Goal: Task Accomplishment & Management: Use online tool/utility

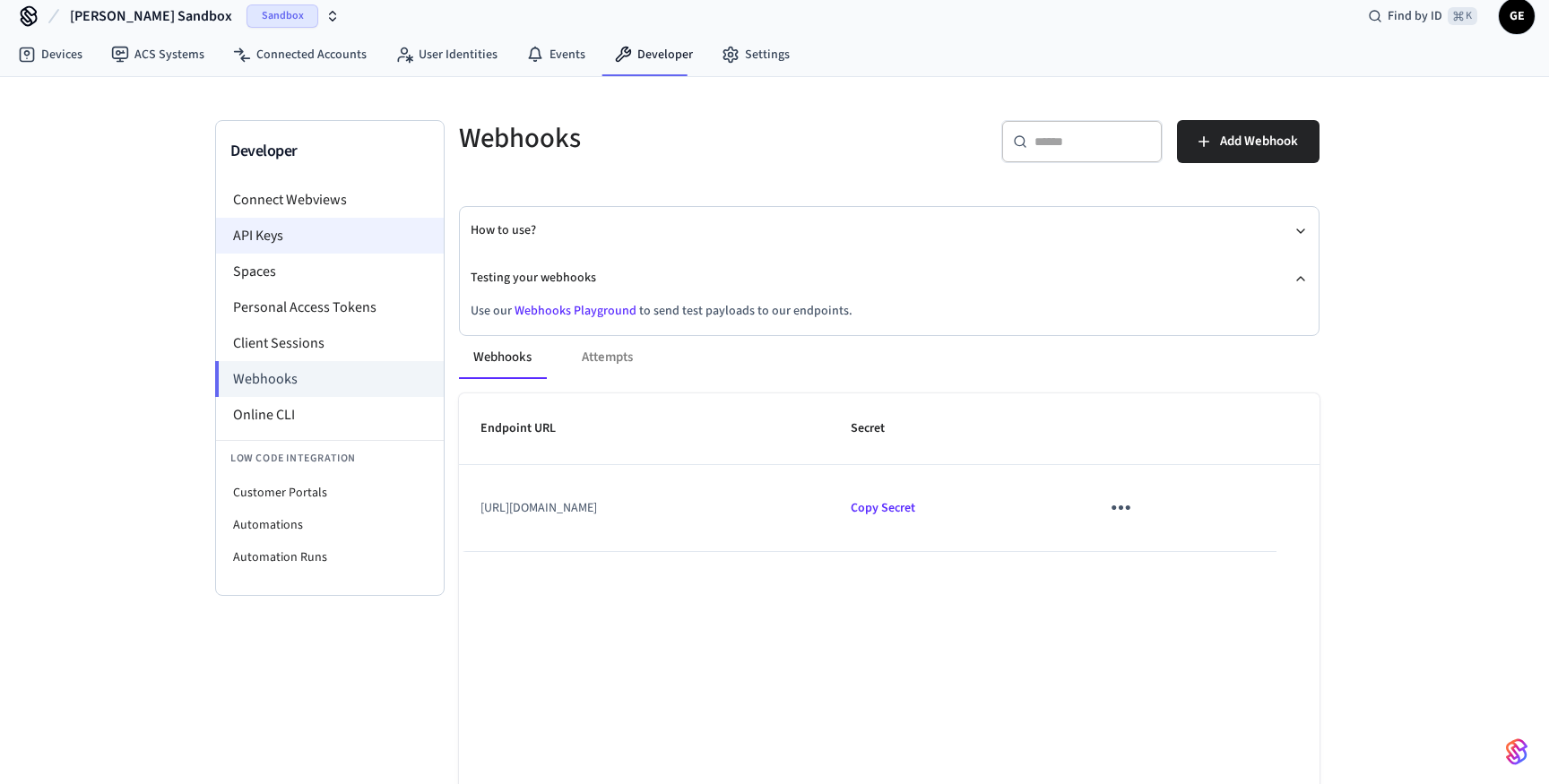
scroll to position [17, 0]
click at [341, 209] on li "Connect Webviews" at bounding box center [329, 200] width 228 height 36
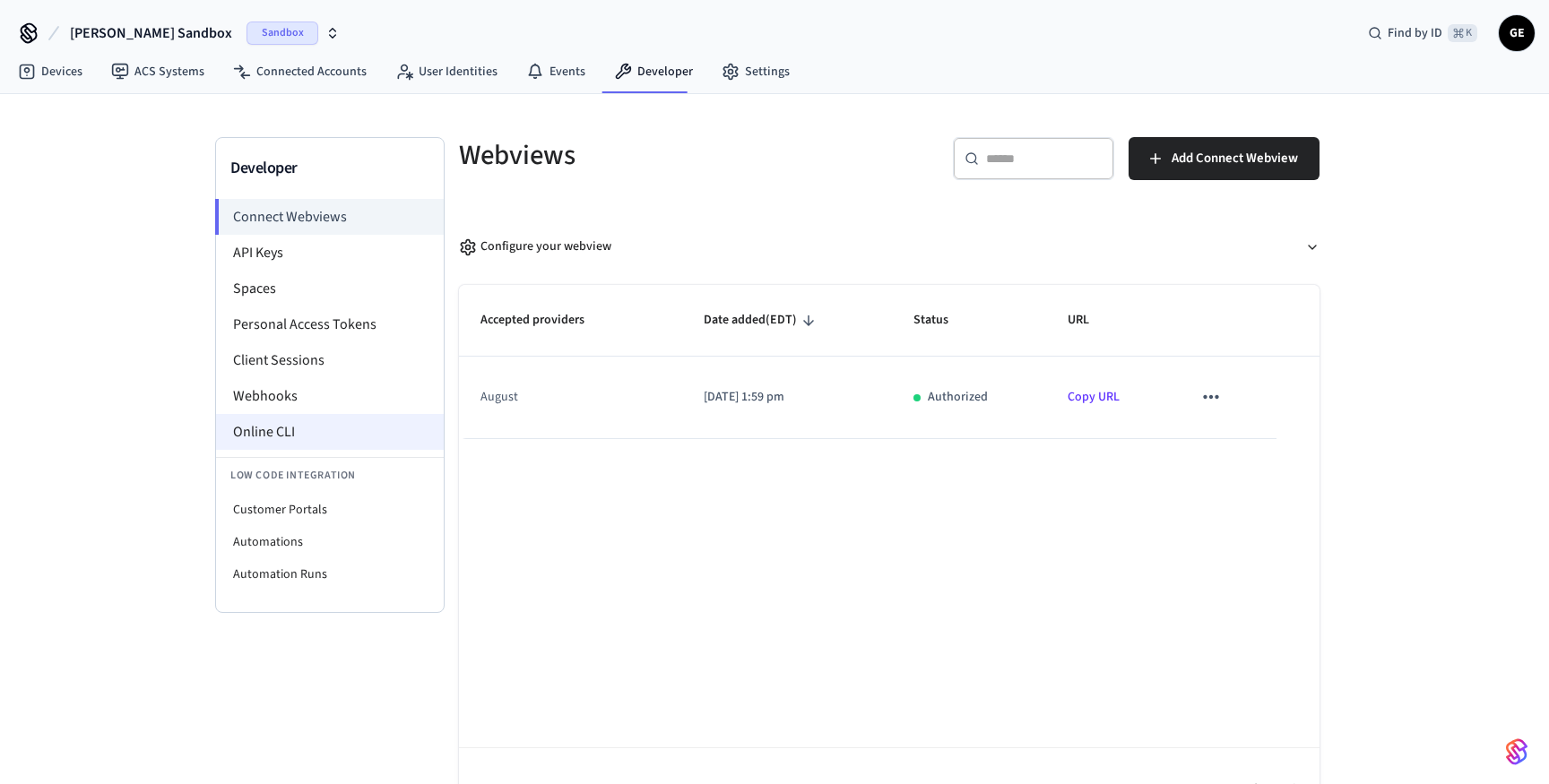
click at [277, 437] on li "Online CLI" at bounding box center [329, 432] width 228 height 36
click at [326, 67] on link "Connected Accounts" at bounding box center [299, 72] width 162 height 32
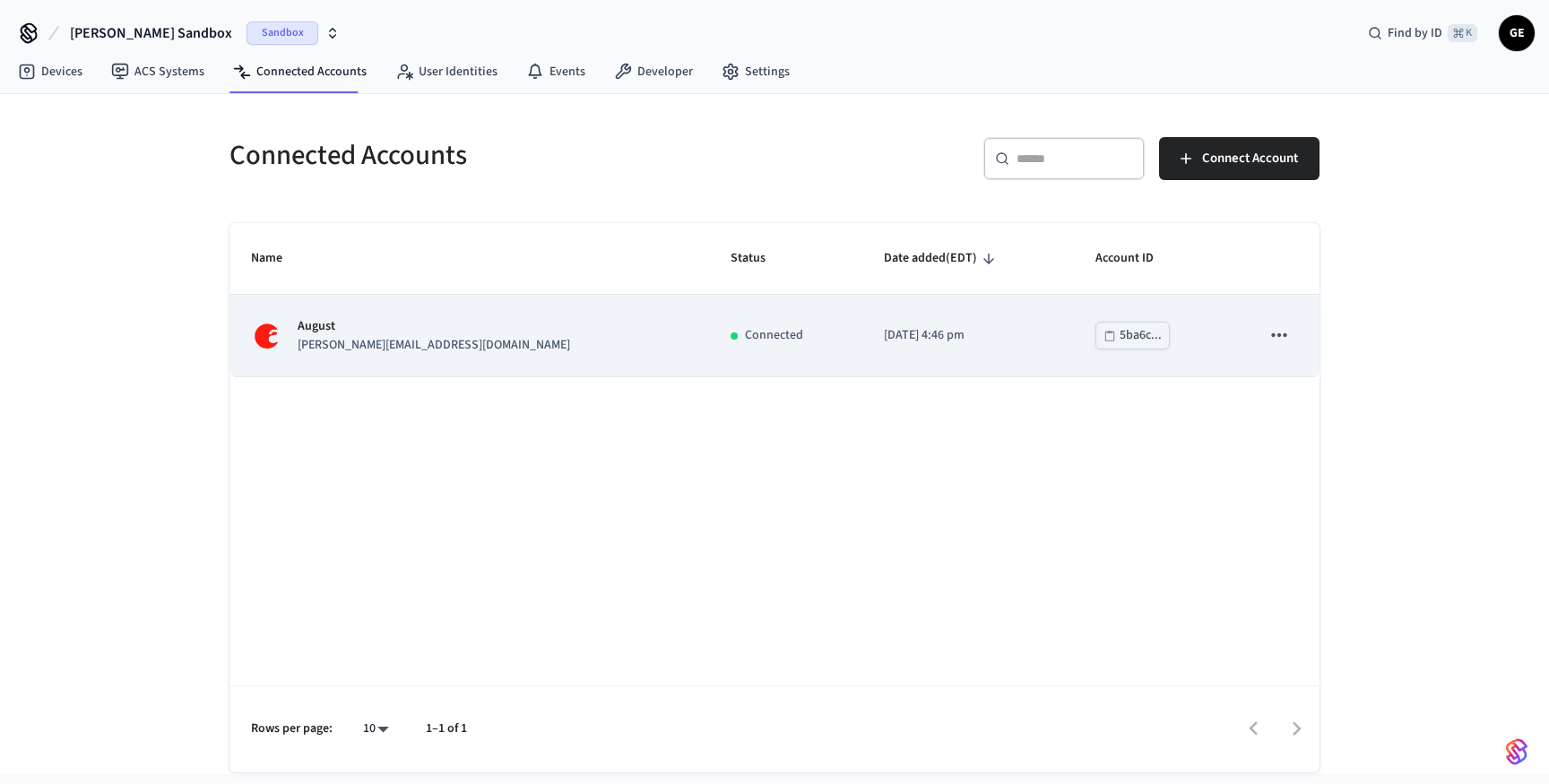
click at [441, 307] on td "[PERSON_NAME] [PERSON_NAME][EMAIL_ADDRESS][DOMAIN_NAME]" at bounding box center [469, 336] width 480 height 82
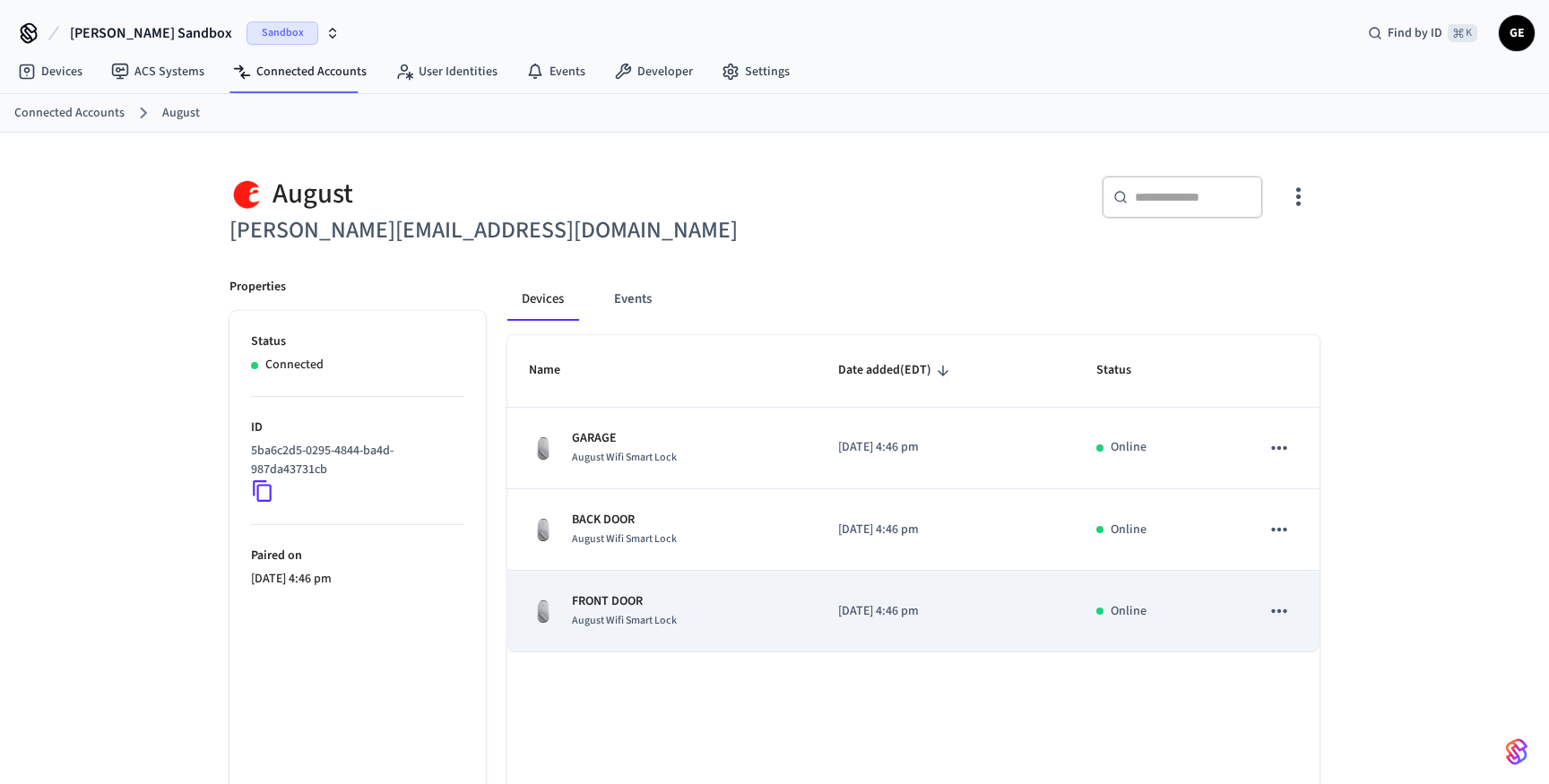
click at [691, 611] on div "FRONT DOOR [PERSON_NAME] Lock" at bounding box center [661, 610] width 266 height 37
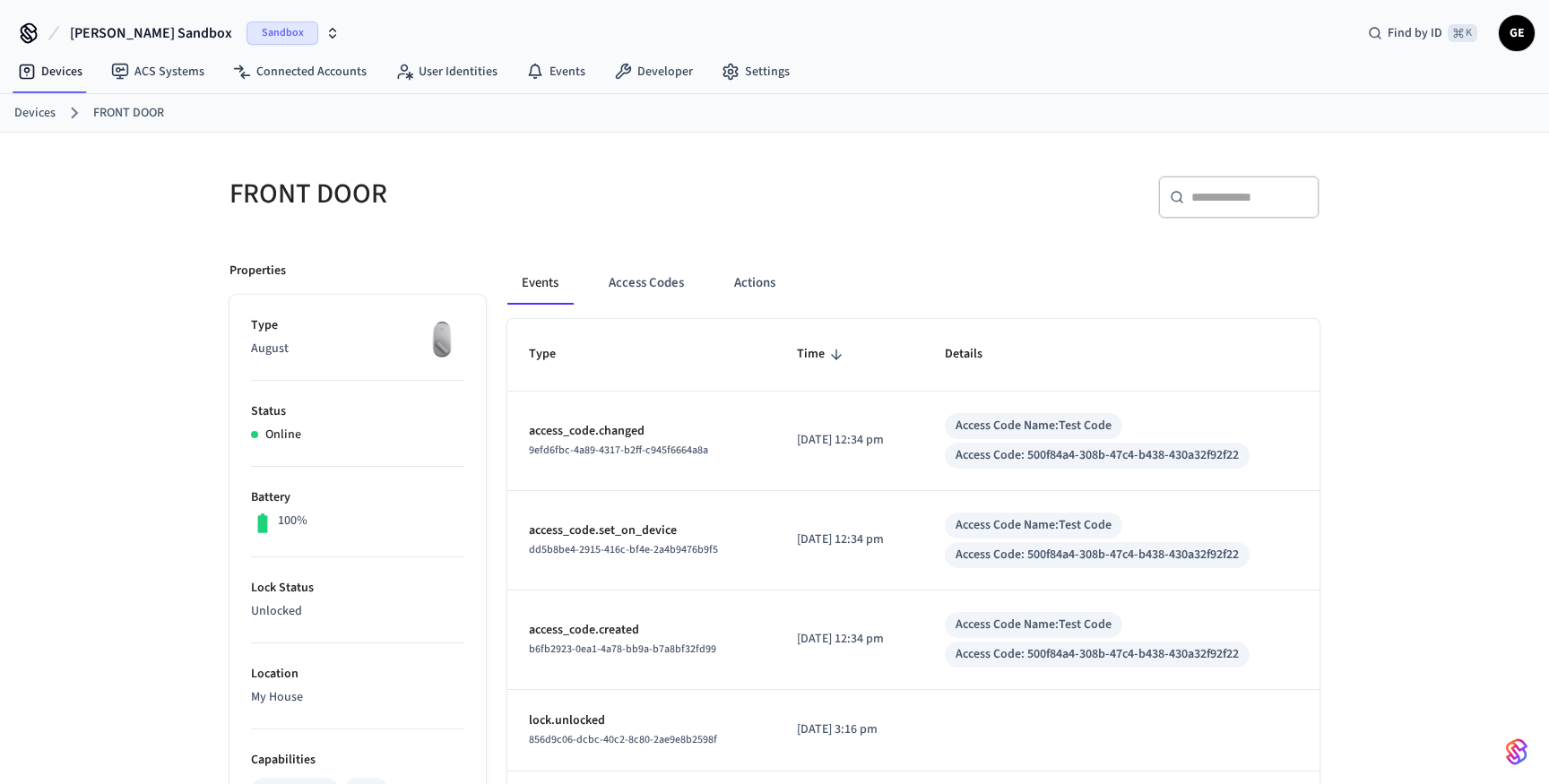
click at [646, 306] on div "Events Access Codes Actions" at bounding box center [913, 290] width 812 height 57
click at [642, 282] on button "Access Codes" at bounding box center [646, 282] width 104 height 43
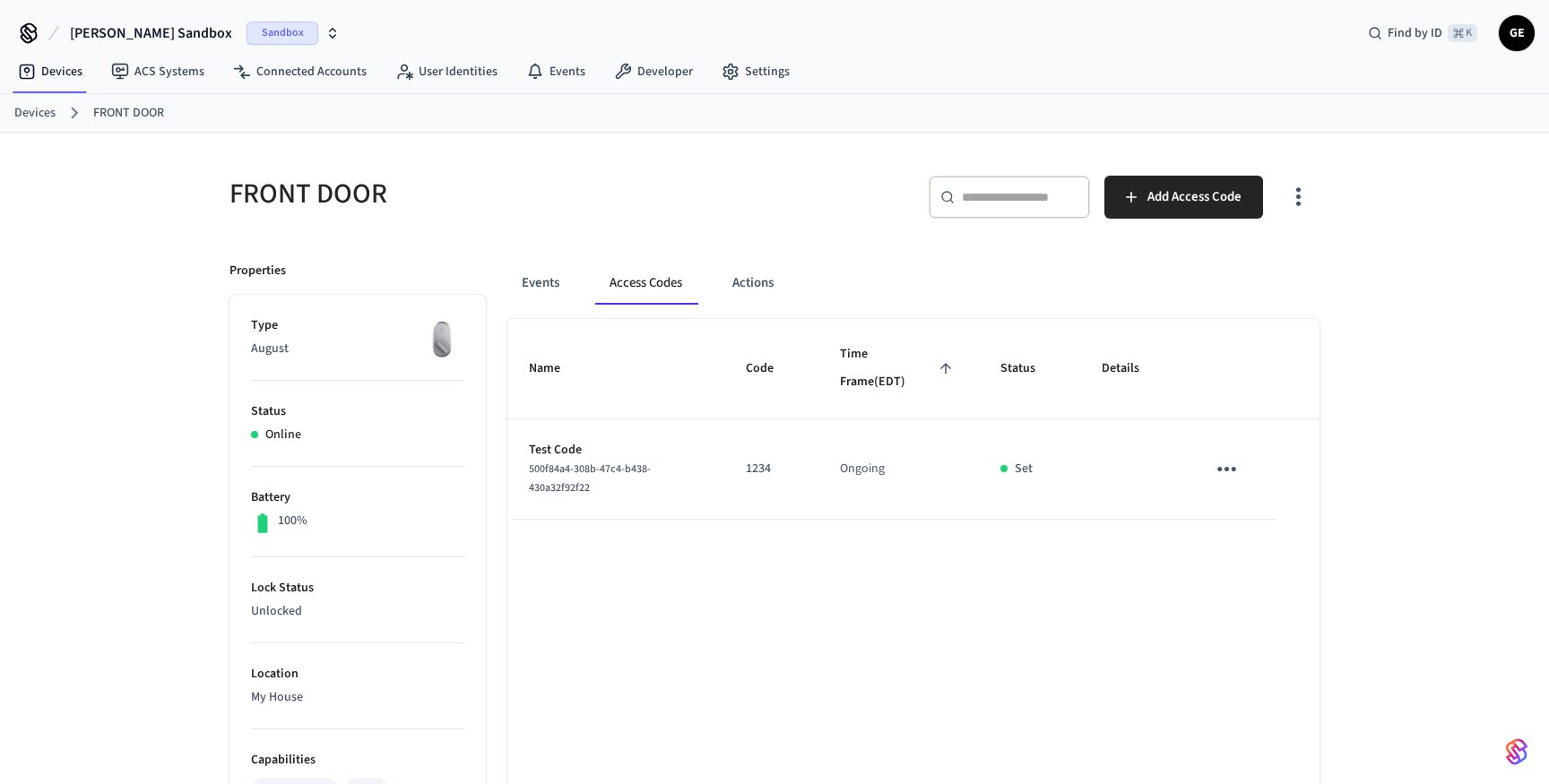
click at [1095, 453] on td "sticky table" at bounding box center [1131, 469] width 104 height 100
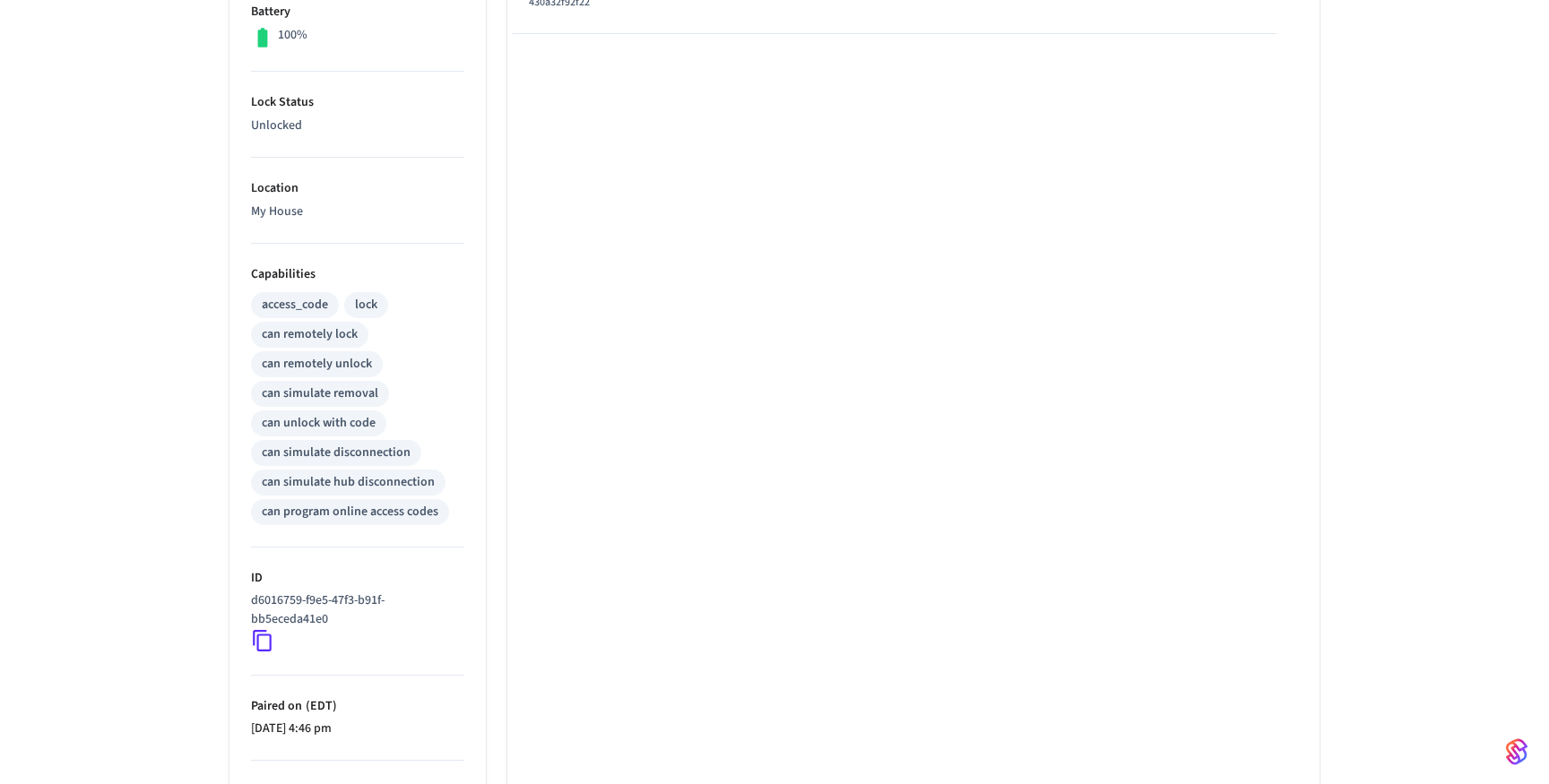
scroll to position [487, 0]
click at [323, 385] on div "can simulate removal" at bounding box center [320, 392] width 116 height 19
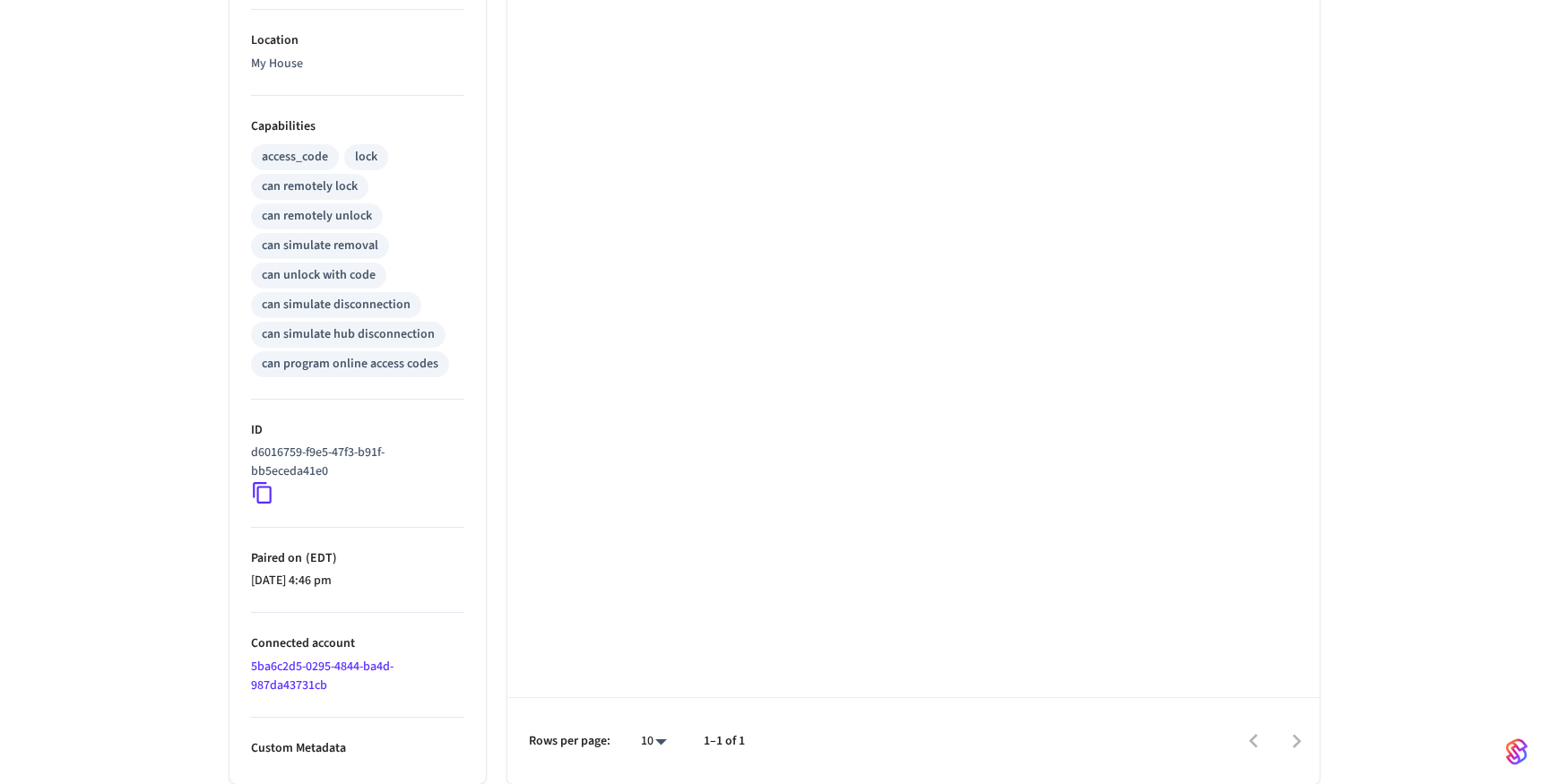
scroll to position [0, 0]
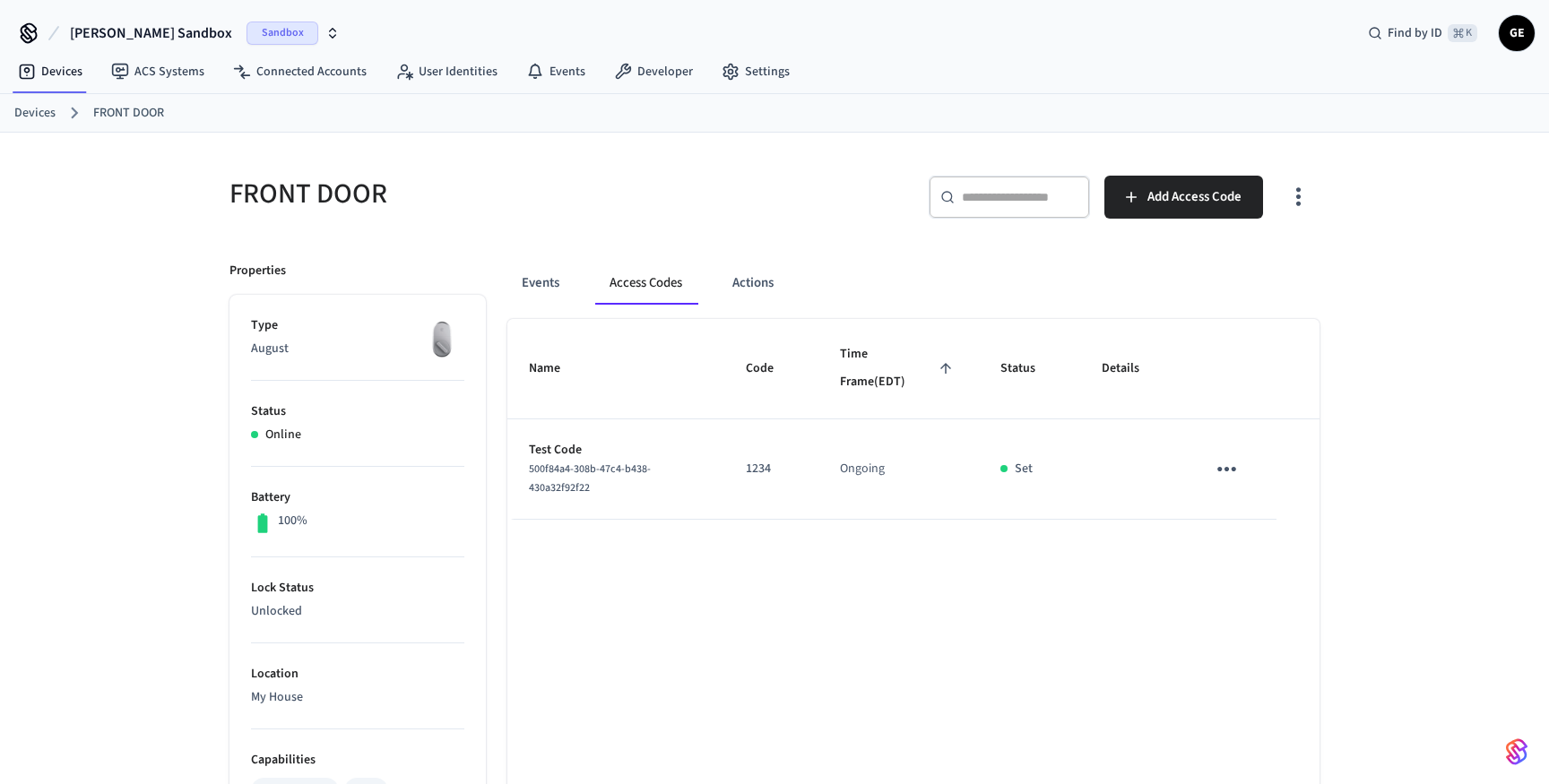
click at [1240, 468] on icon "sticky table" at bounding box center [1226, 468] width 28 height 28
click at [1270, 510] on li "Edit" at bounding box center [1296, 522] width 140 height 49
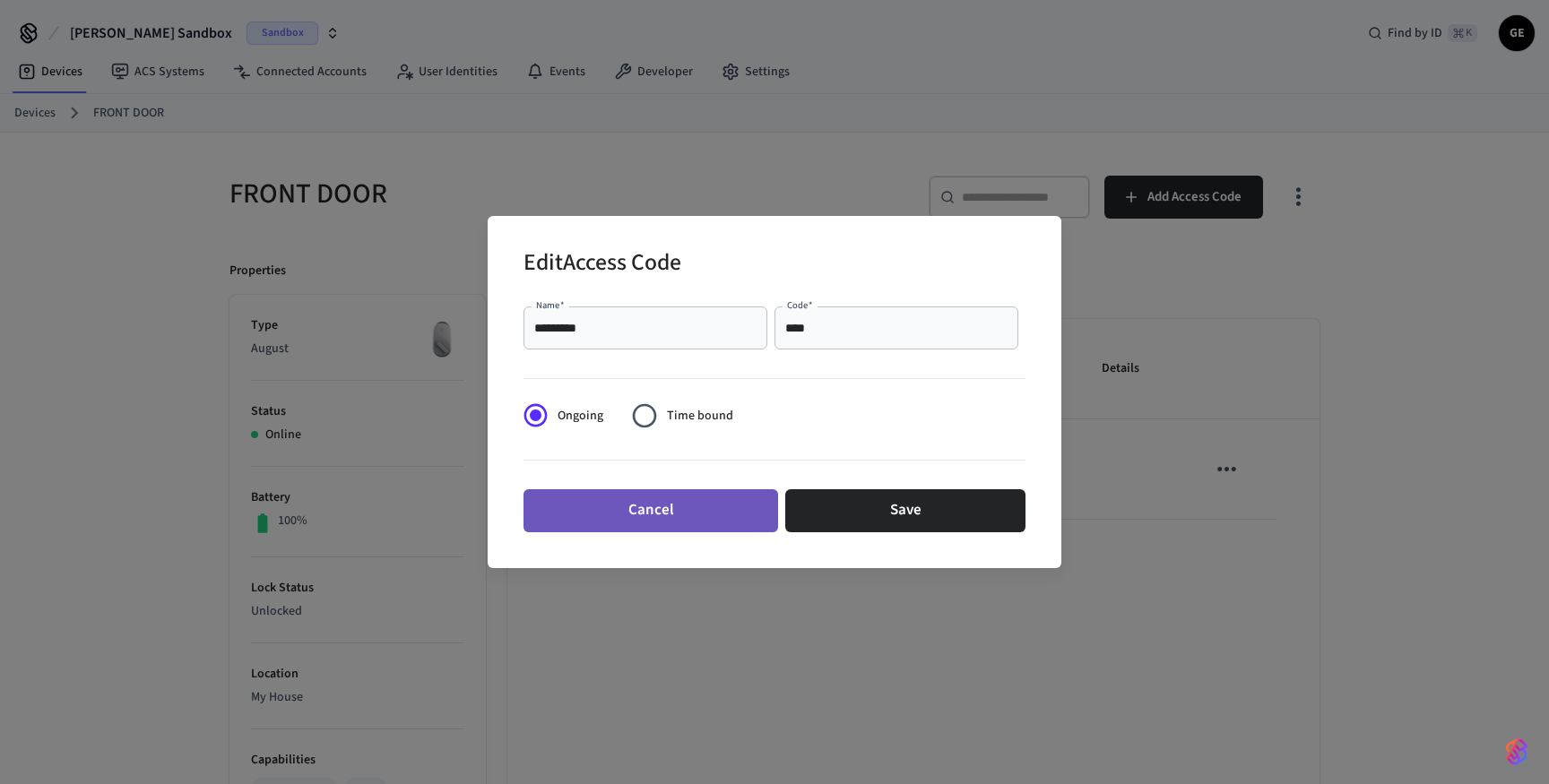
click at [641, 505] on button "Cancel" at bounding box center [651, 510] width 255 height 43
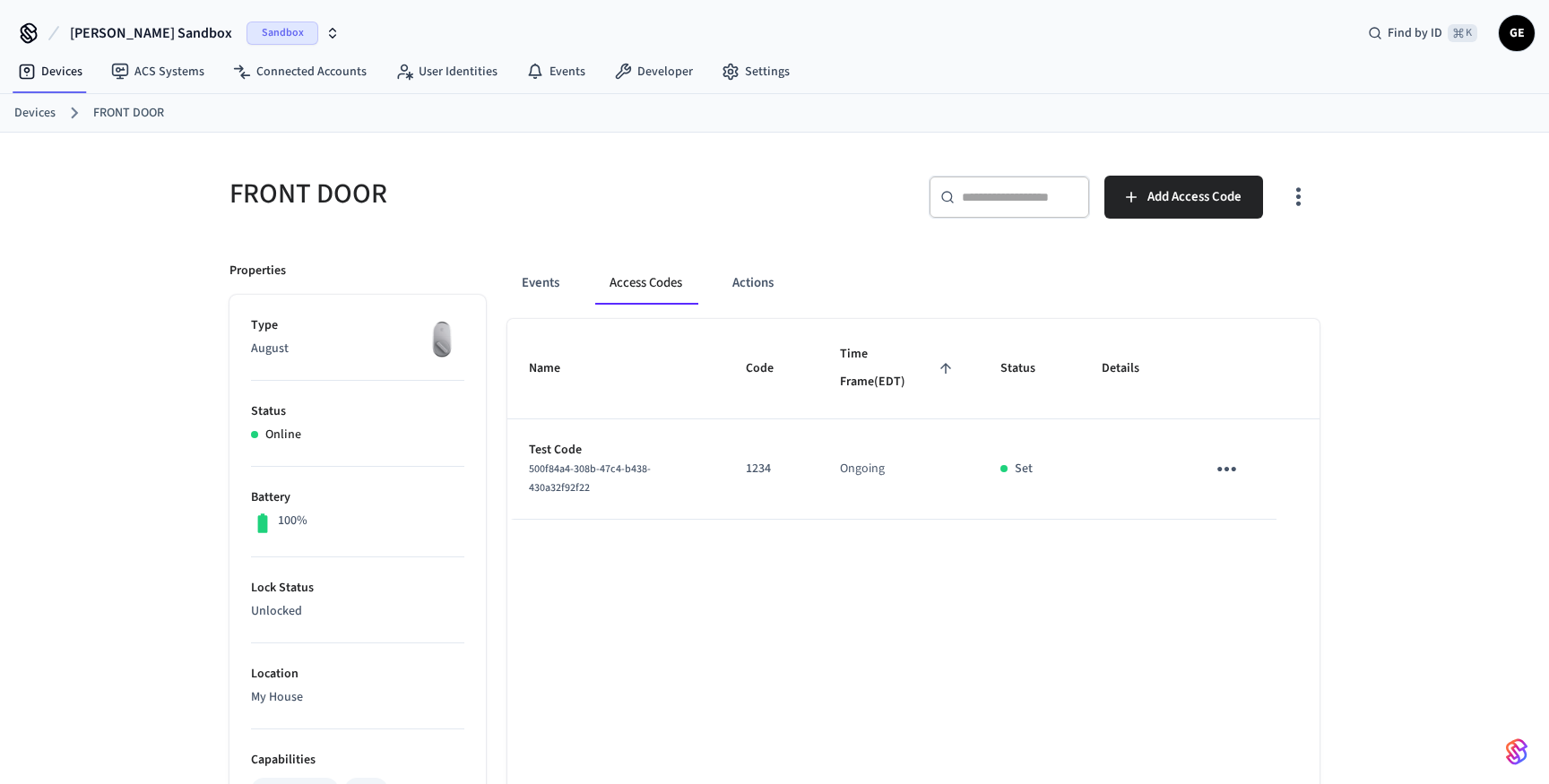
click at [1230, 450] on button "sticky table" at bounding box center [1227, 469] width 42 height 42
click at [1189, 418] on div at bounding box center [774, 392] width 1549 height 784
click at [1226, 471] on icon "sticky table" at bounding box center [1226, 468] width 28 height 28
click at [1311, 671] on li "Simulate Lock" at bounding box center [1296, 667] width 140 height 48
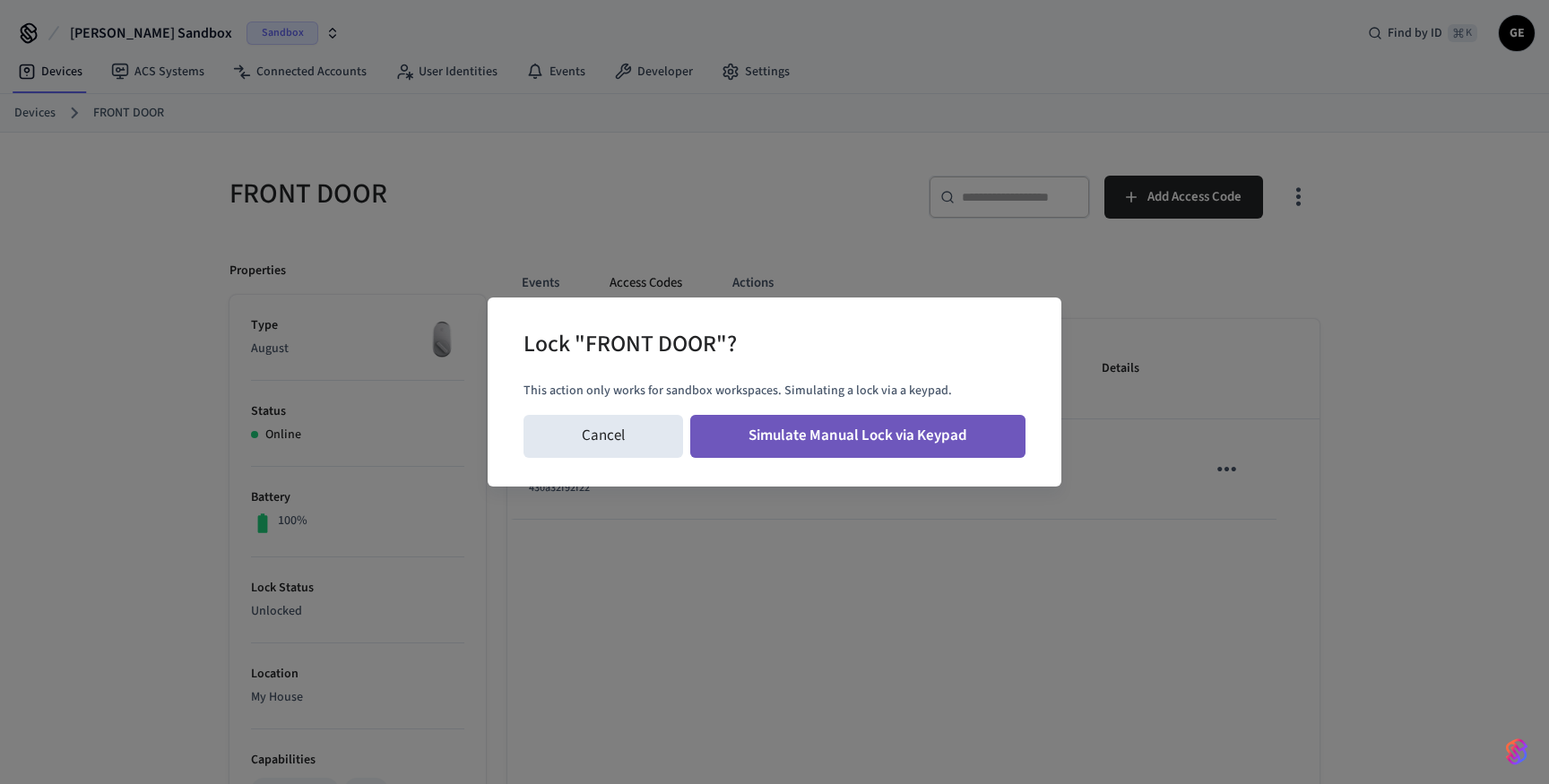
click at [912, 446] on button "Simulate Manual Lock via Keypad" at bounding box center [857, 436] width 335 height 43
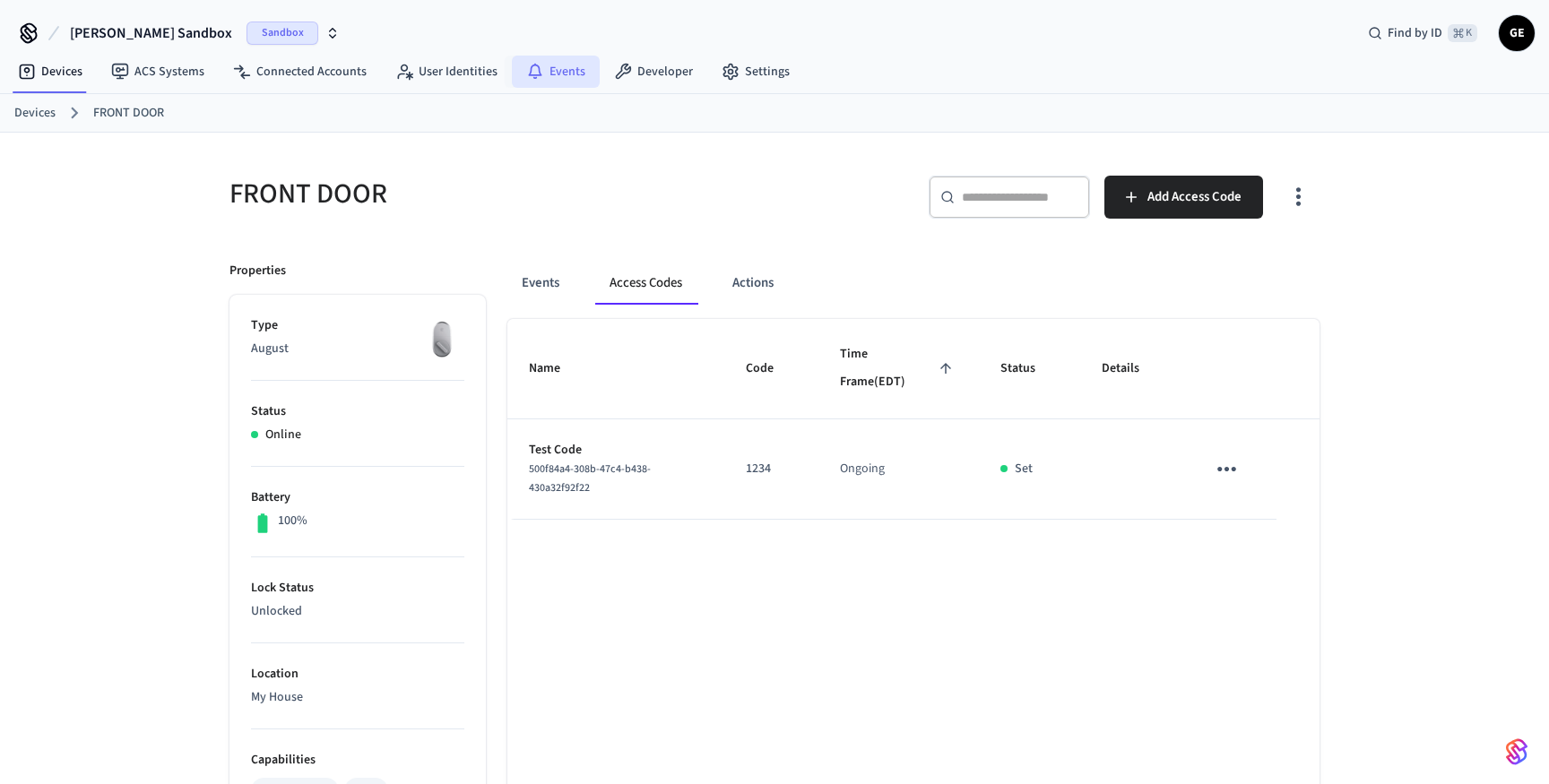
click at [558, 57] on link "Events" at bounding box center [556, 72] width 88 height 32
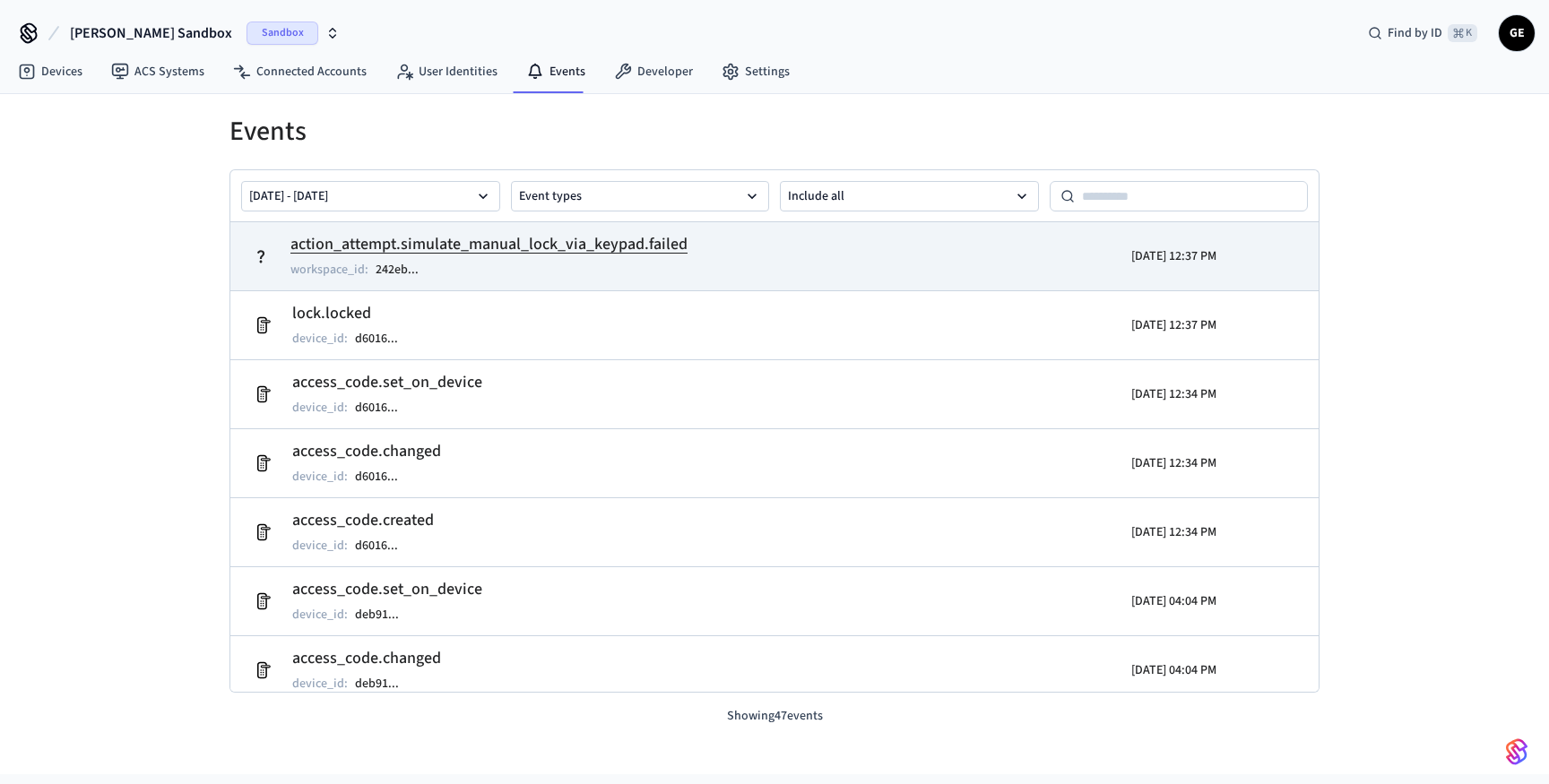
click at [527, 257] on h2 "action_attempt.simulate_manual_lock_via_keypad.failed" at bounding box center [488, 244] width 397 height 25
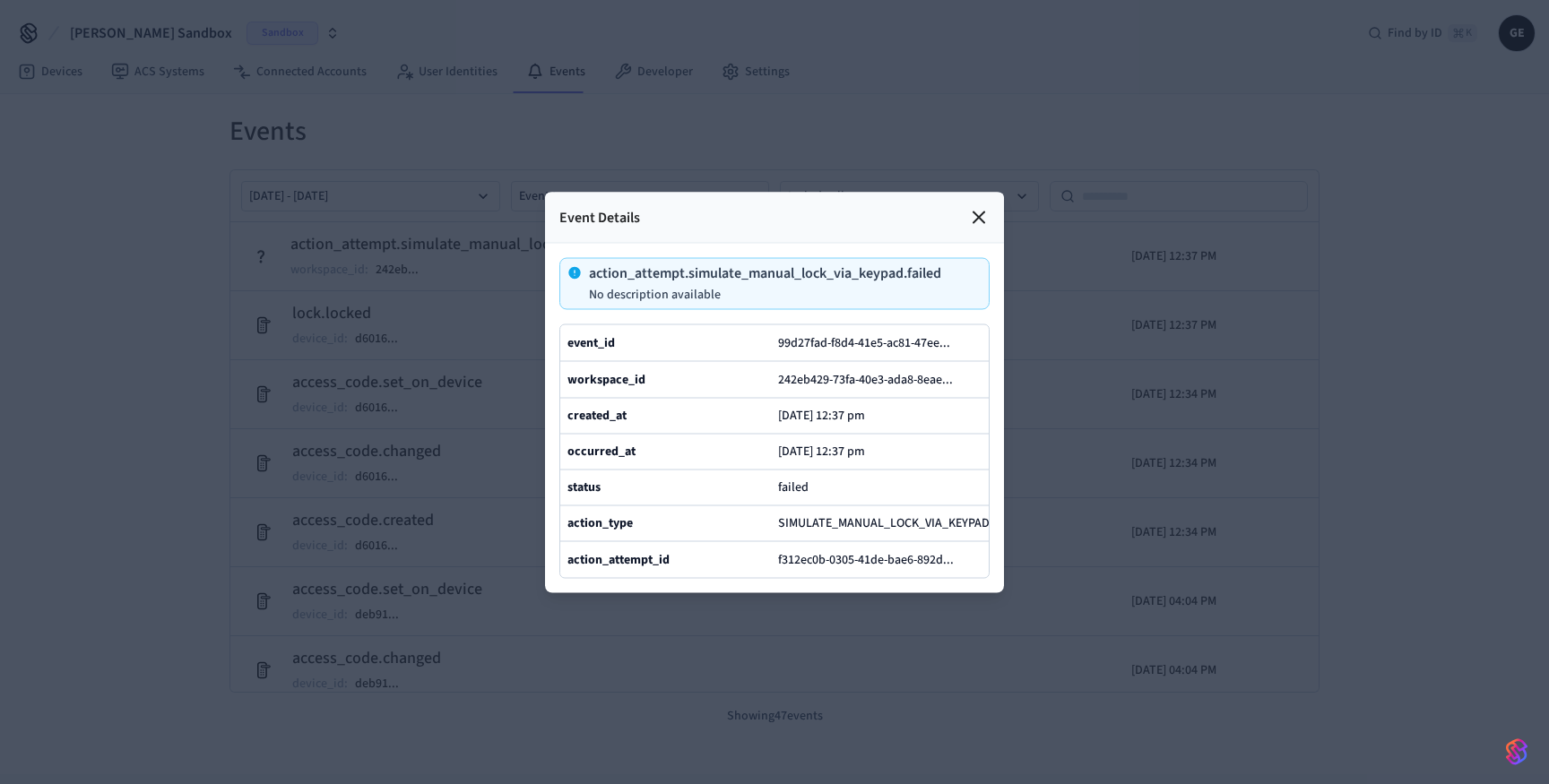
click at [980, 213] on icon at bounding box center [979, 217] width 22 height 22
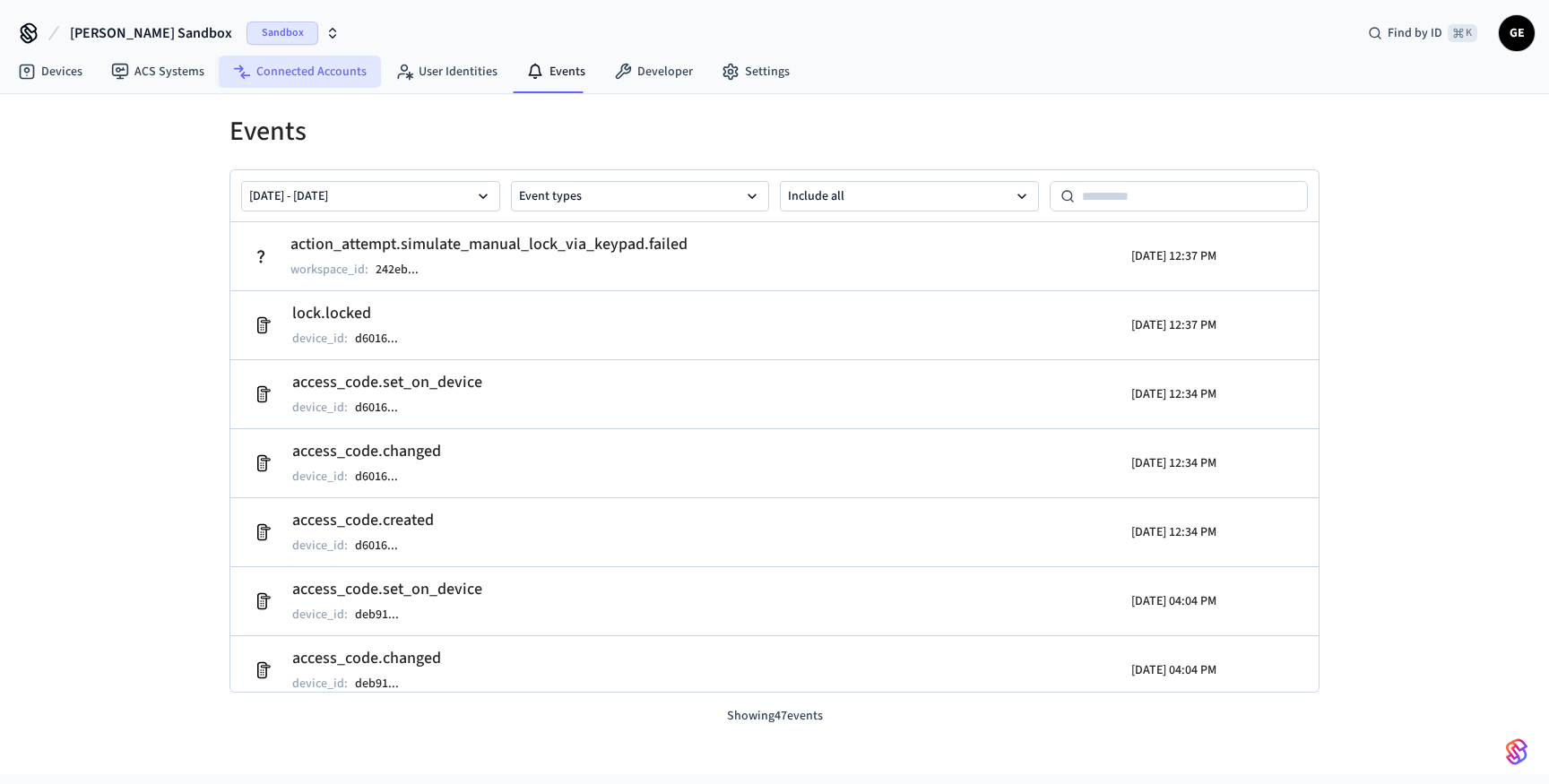
click at [336, 75] on link "Connected Accounts" at bounding box center [299, 72] width 162 height 32
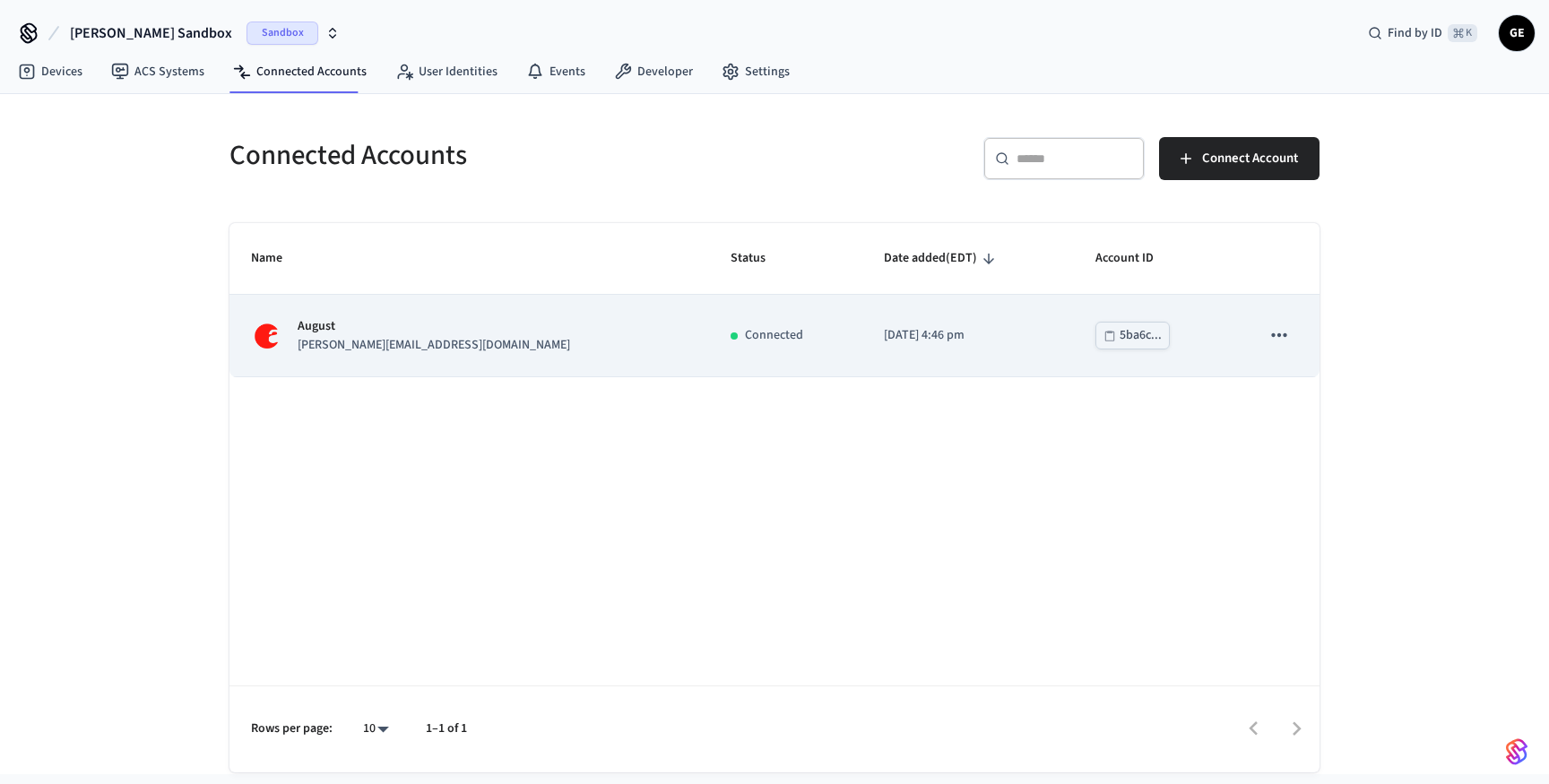
click at [709, 305] on td "Connected" at bounding box center [785, 336] width 154 height 82
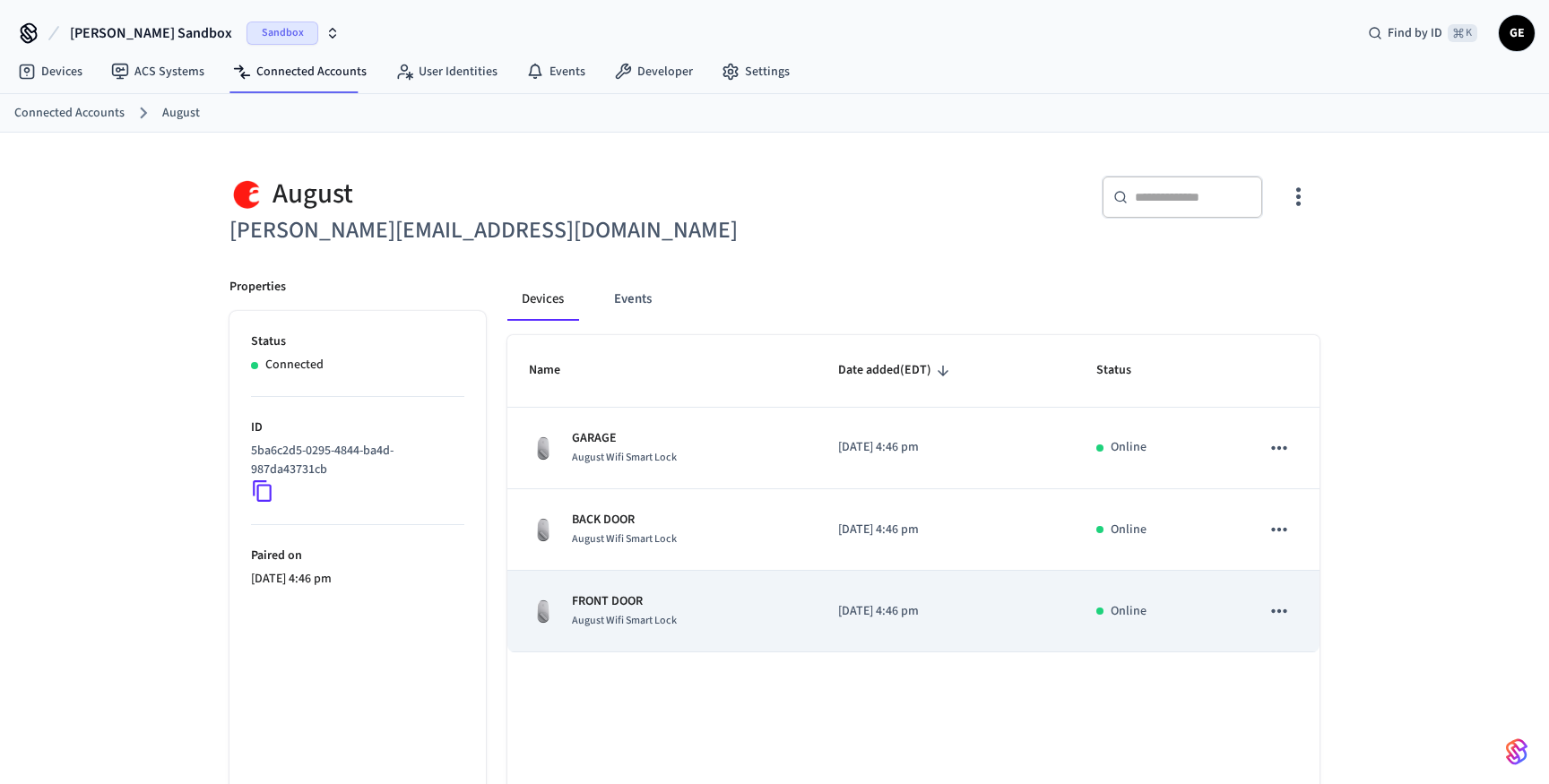
click at [782, 619] on div "FRONT DOOR [PERSON_NAME] Lock" at bounding box center [661, 610] width 266 height 37
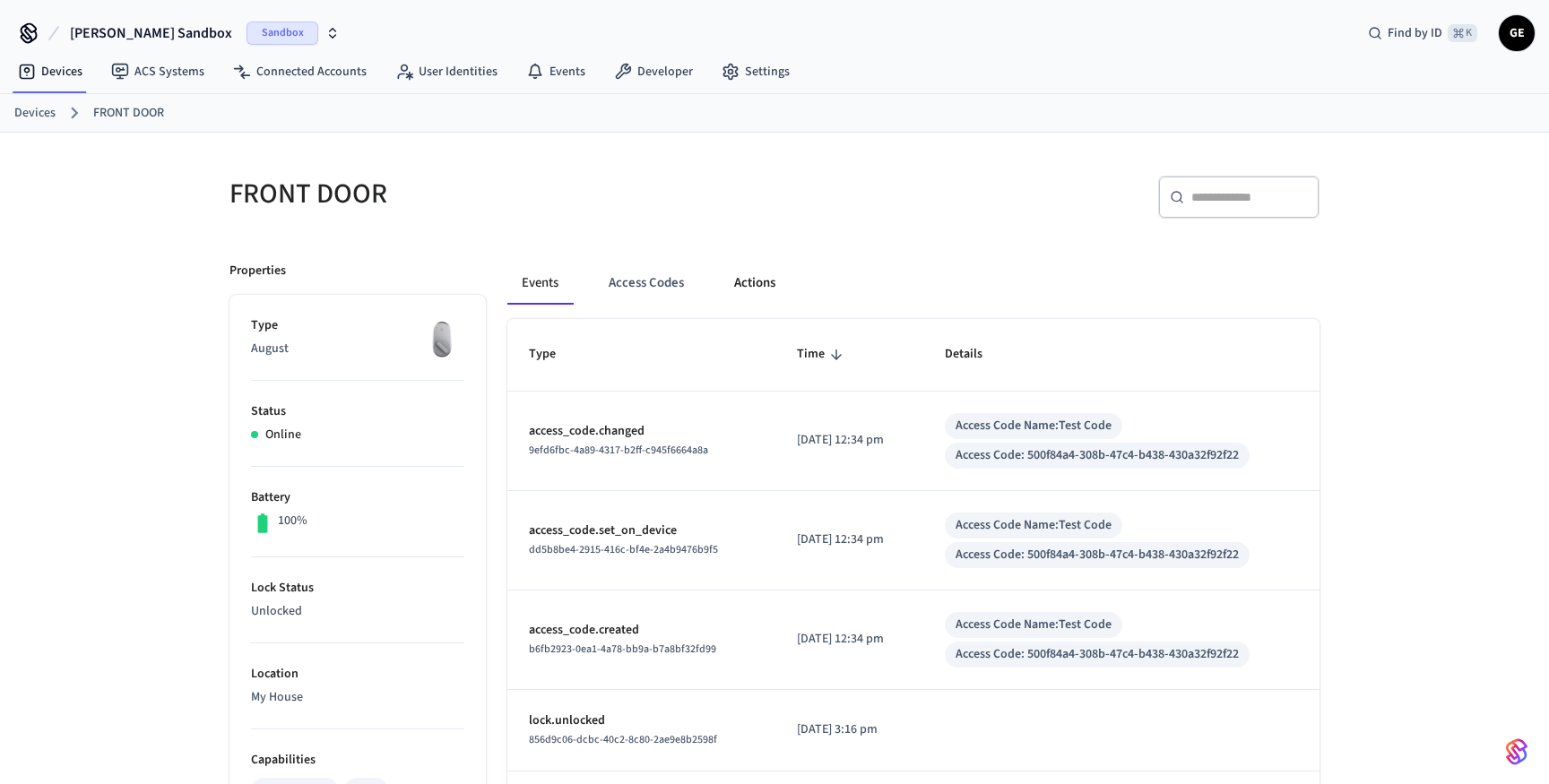
click at [740, 289] on button "Actions" at bounding box center [754, 282] width 70 height 43
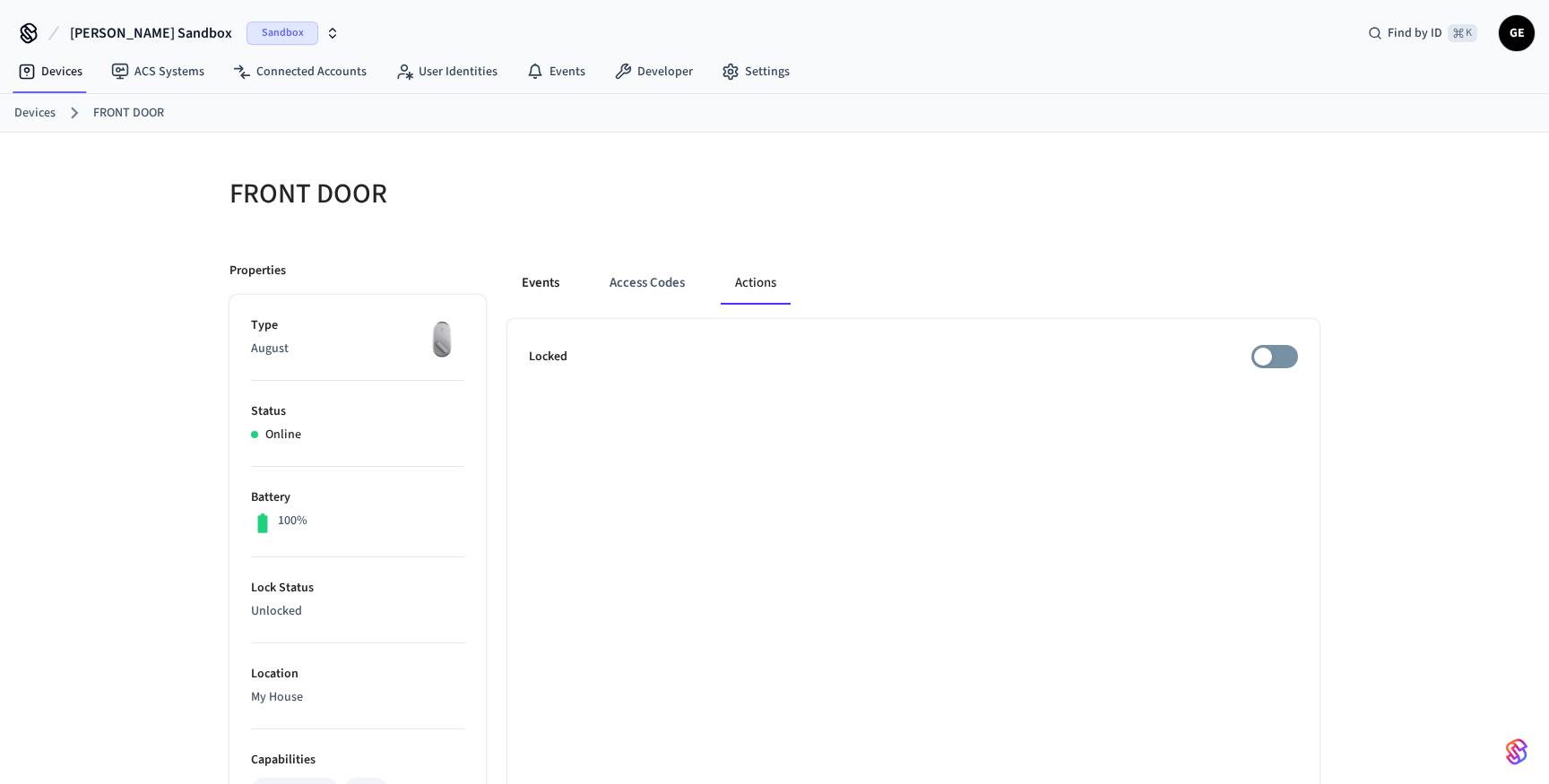
click at [543, 275] on button "Events" at bounding box center [541, 282] width 67 height 43
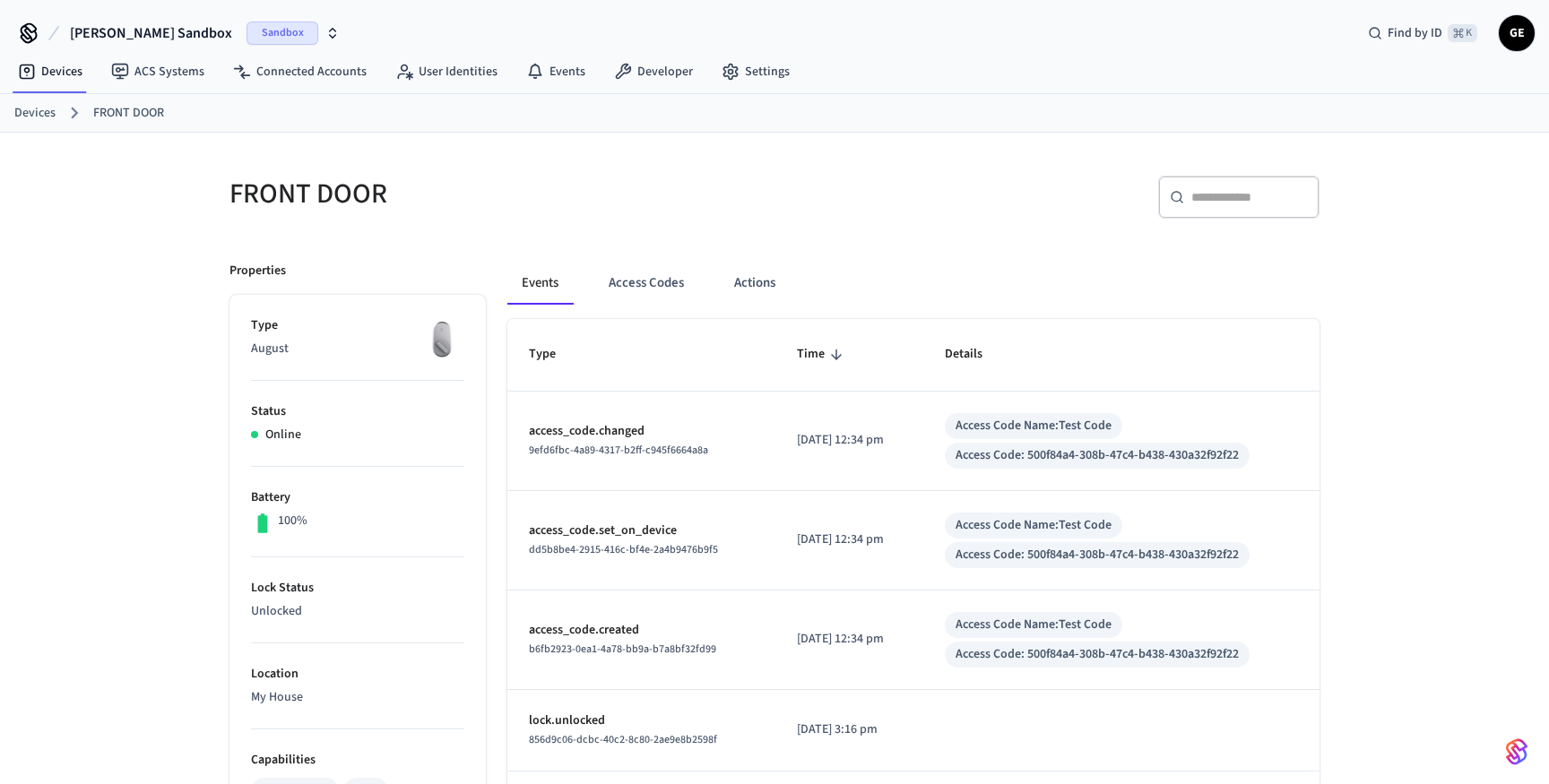
click at [246, 35] on span "Sandbox" at bounding box center [281, 33] width 72 height 23
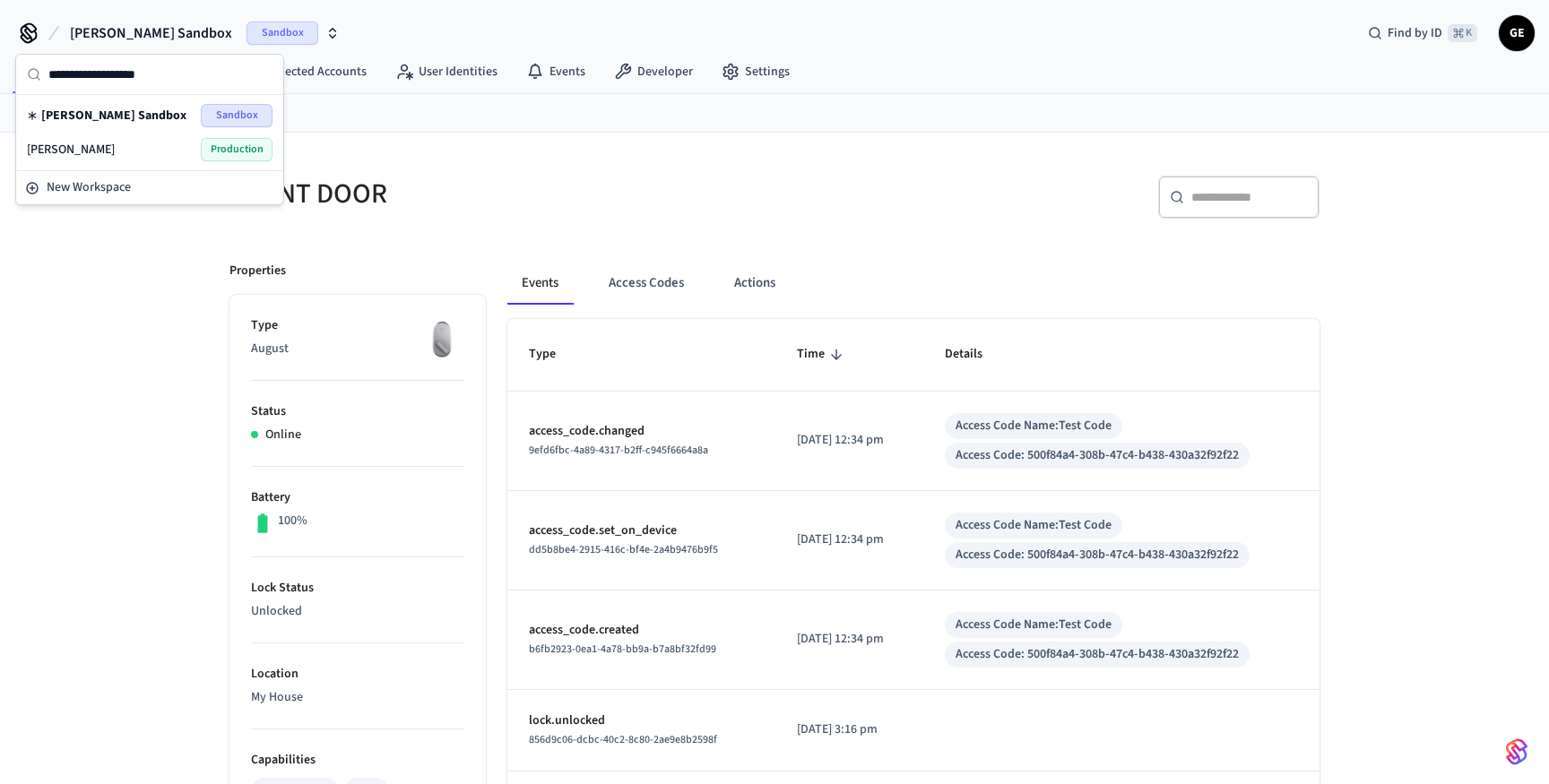
click at [233, 150] on span "Production" at bounding box center [236, 150] width 72 height 23
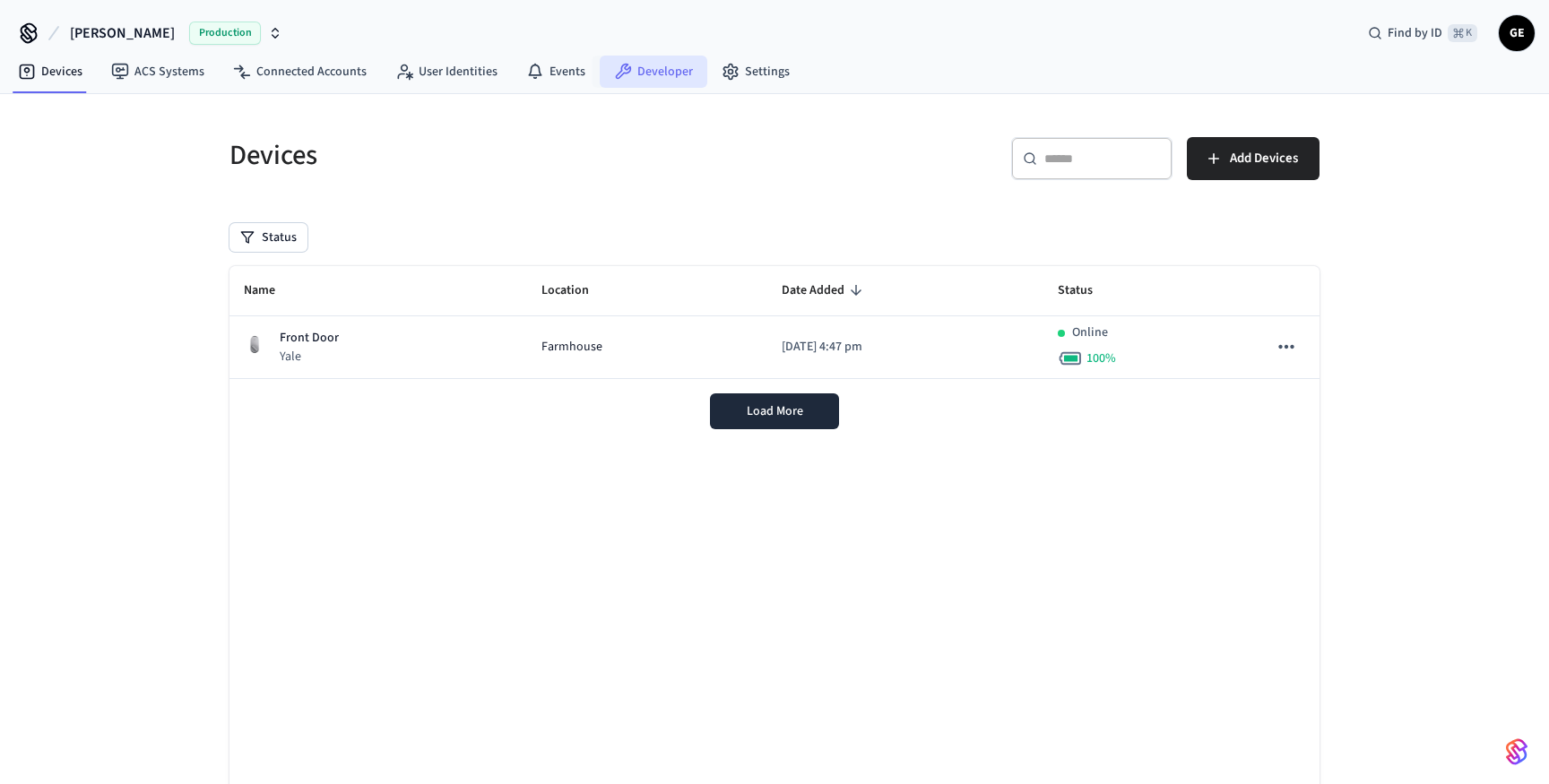
click at [630, 72] on link "Developer" at bounding box center [653, 72] width 108 height 32
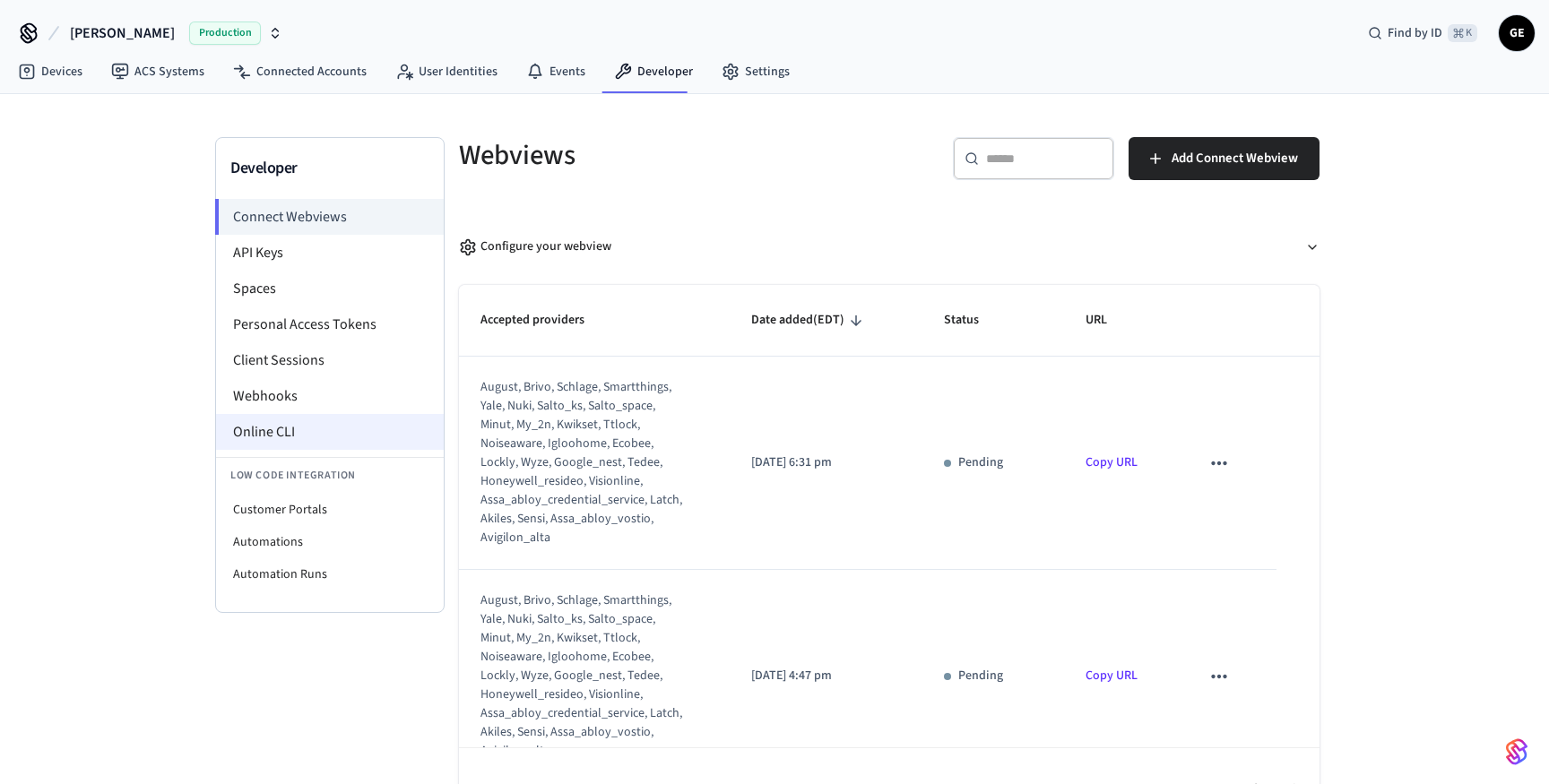
click at [278, 442] on li "Online CLI" at bounding box center [329, 432] width 228 height 36
